Goal: Information Seeking & Learning: Check status

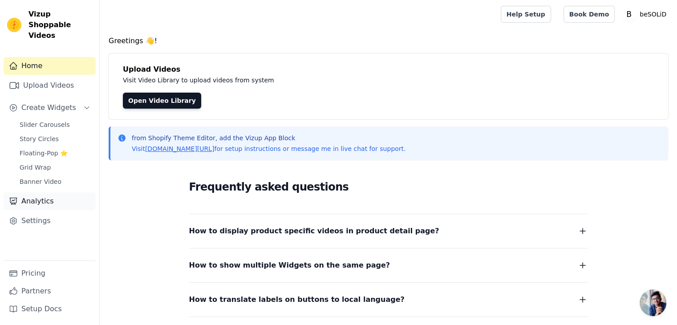
click at [41, 193] on link "Analytics" at bounding box center [50, 201] width 92 height 18
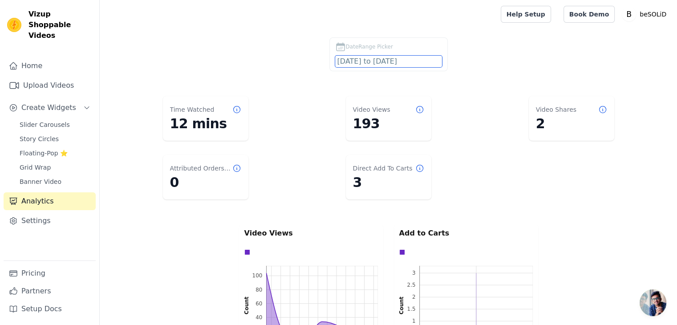
click at [401, 56] on input "2025-07-31 to 2025-08-30" at bounding box center [388, 62] width 107 height 12
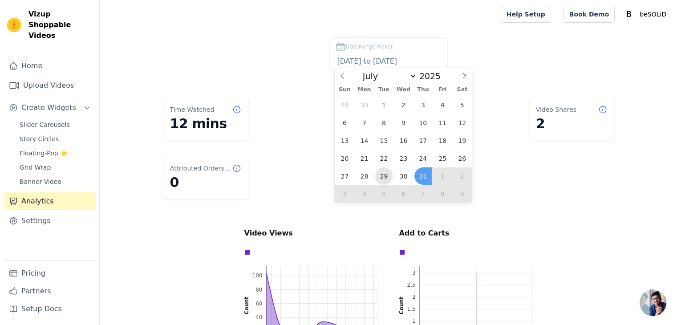
click at [387, 177] on span "29" at bounding box center [383, 175] width 17 height 17
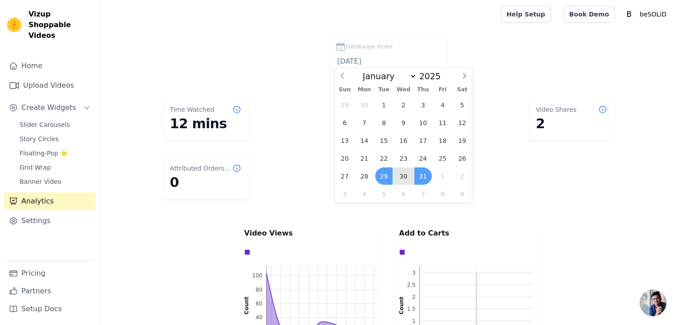
click at [420, 173] on span "31" at bounding box center [423, 175] width 17 height 17
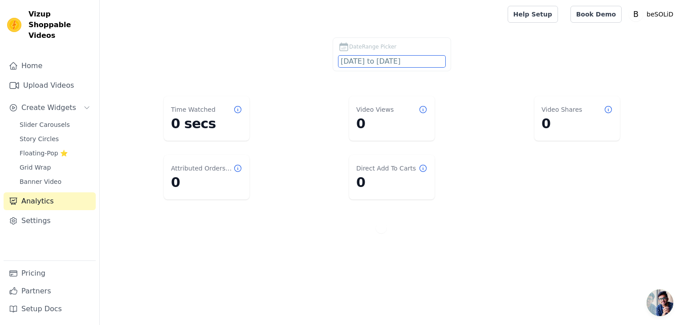
click at [354, 61] on input "2025-07-29 to 2025-07-31" at bounding box center [391, 62] width 107 height 12
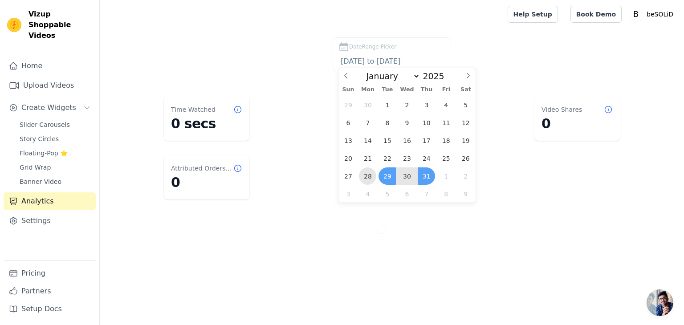
click at [369, 179] on span "28" at bounding box center [367, 175] width 17 height 17
click at [407, 178] on span "30" at bounding box center [406, 175] width 17 height 17
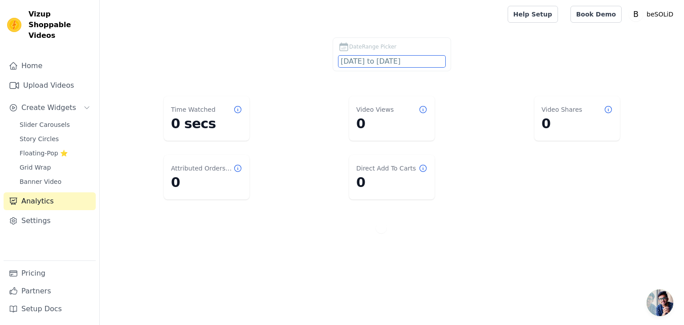
click at [392, 64] on input "2025-07-28 to 2025-07-30" at bounding box center [391, 62] width 107 height 12
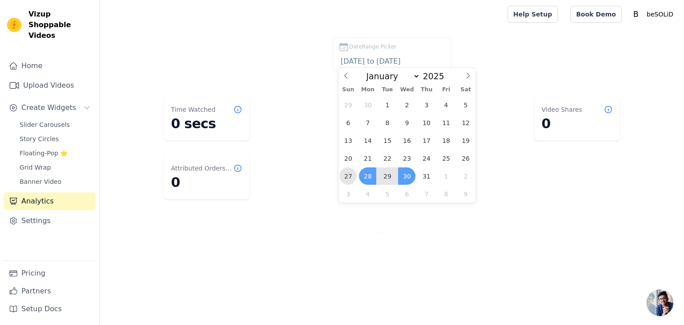
click at [344, 178] on span "27" at bounding box center [347, 175] width 17 height 17
click at [371, 175] on span "28" at bounding box center [367, 175] width 17 height 17
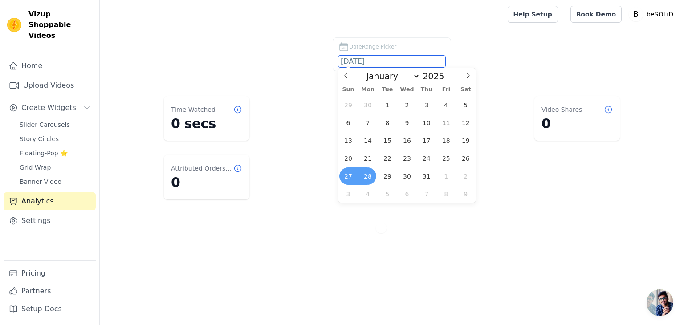
type input "2025-07-27 to 2025-07-28"
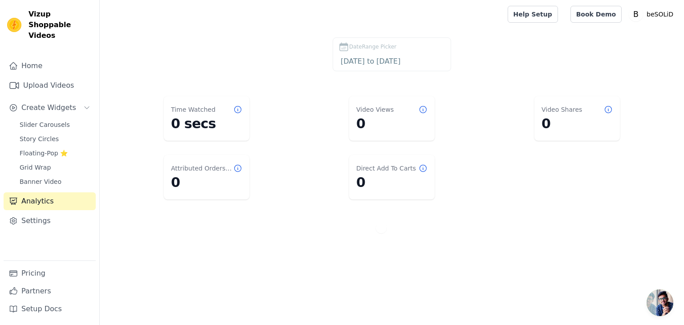
click at [476, 156] on dl "Time Watched 0 secs Video Views 0 Video Shares 0 Attributed Orders Count 0 Dire…" at bounding box center [392, 148] width 549 height 110
